Goal: Transaction & Acquisition: Purchase product/service

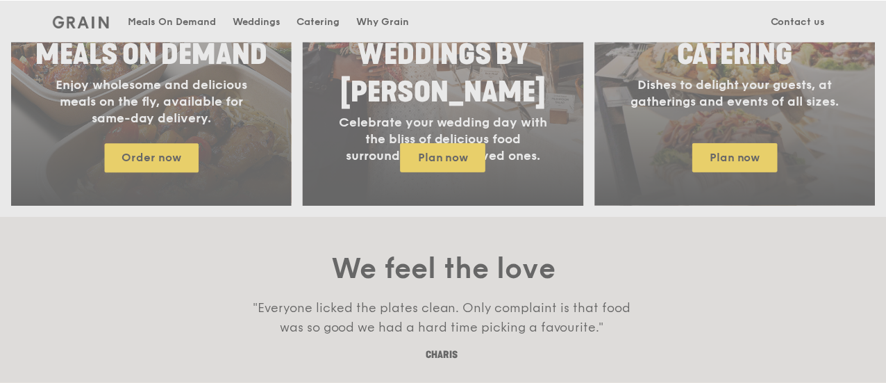
scroll to position [833, 0]
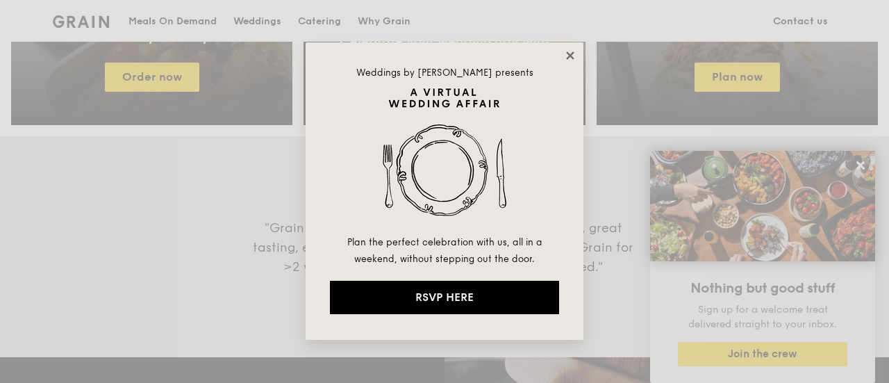
click at [569, 53] on icon at bounding box center [570, 55] width 13 height 13
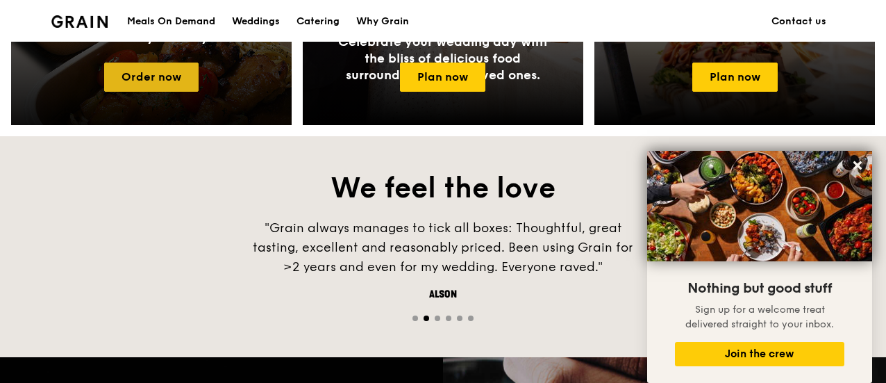
click at [185, 81] on link "Order now" at bounding box center [151, 77] width 94 height 29
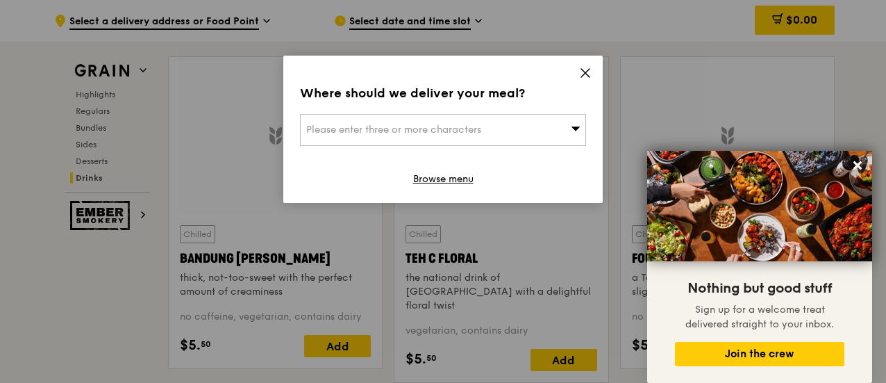
scroll to position [5727, 0]
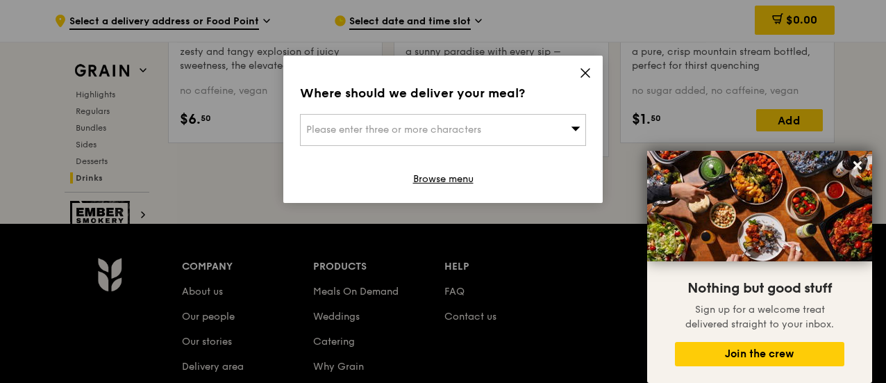
click at [582, 71] on icon at bounding box center [585, 73] width 13 height 13
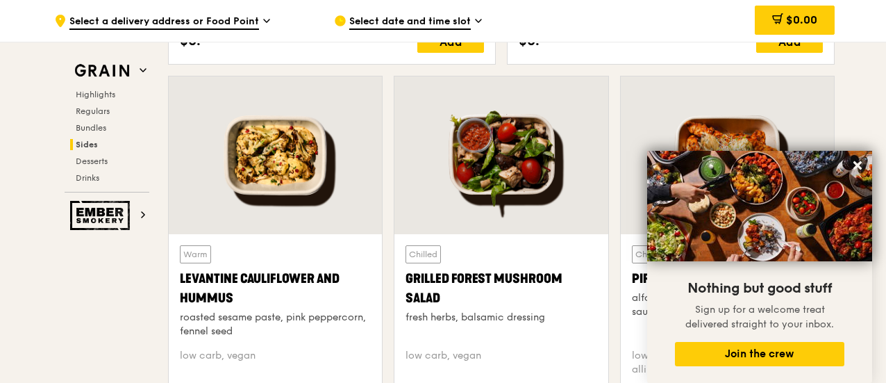
scroll to position [3563, 0]
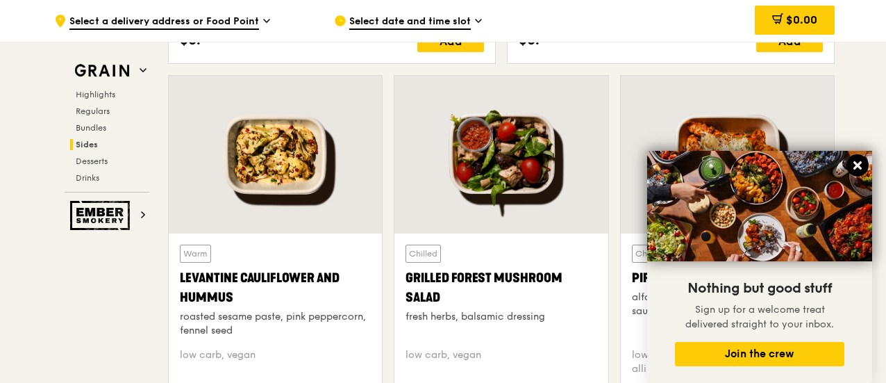
click at [861, 167] on icon at bounding box center [857, 165] width 13 height 13
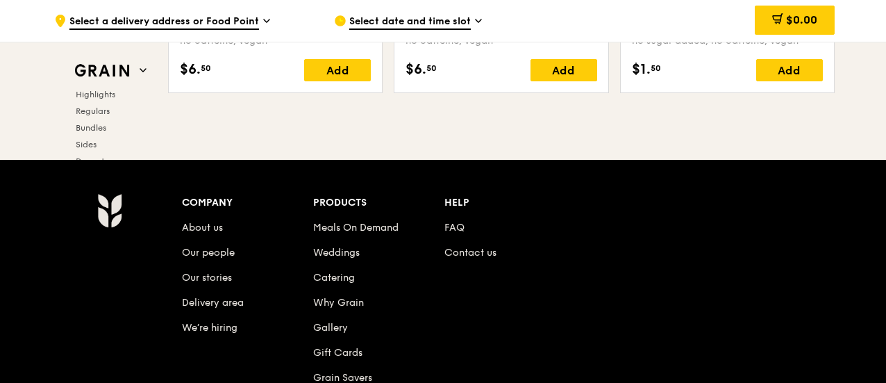
scroll to position [5626, 0]
